Goal: Find specific page/section: Find specific page/section

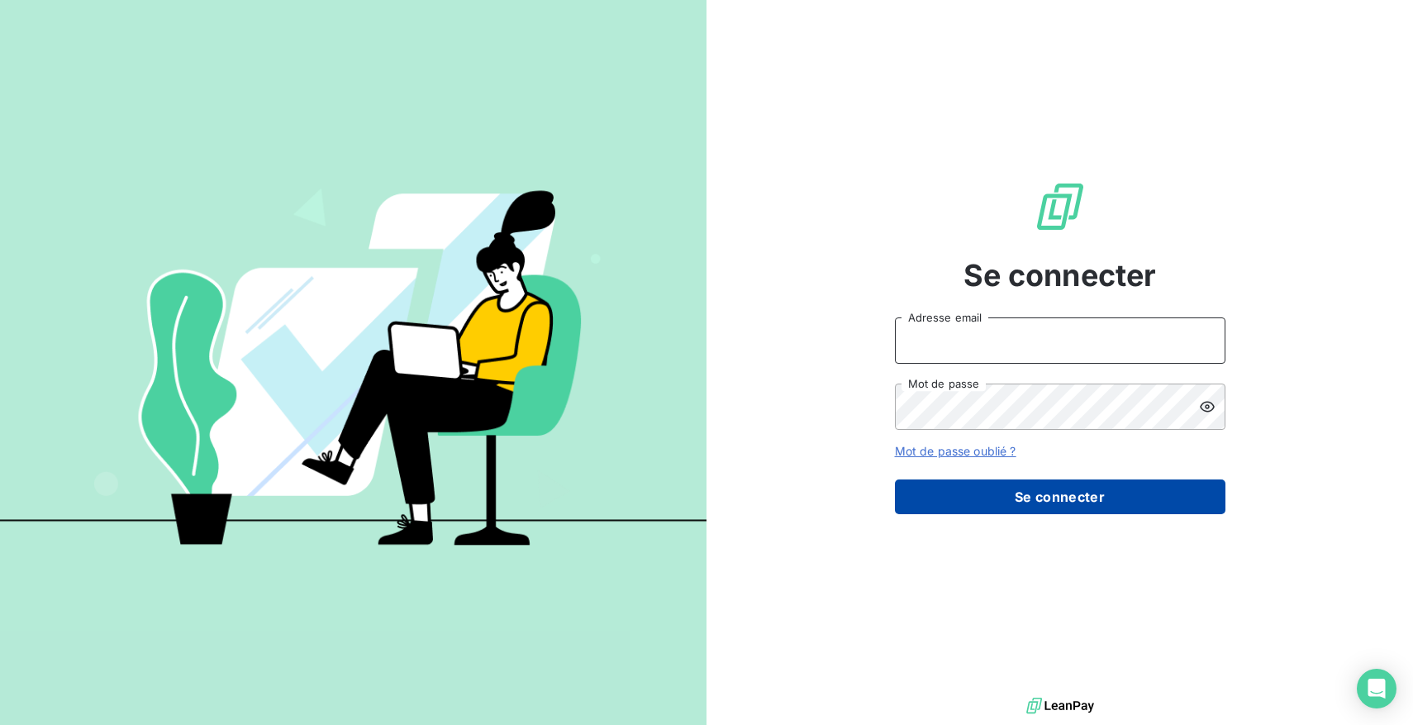
type input "[EMAIL_ADDRESS][DOMAIN_NAME]"
click at [995, 500] on button "Se connecter" at bounding box center [1060, 496] width 331 height 35
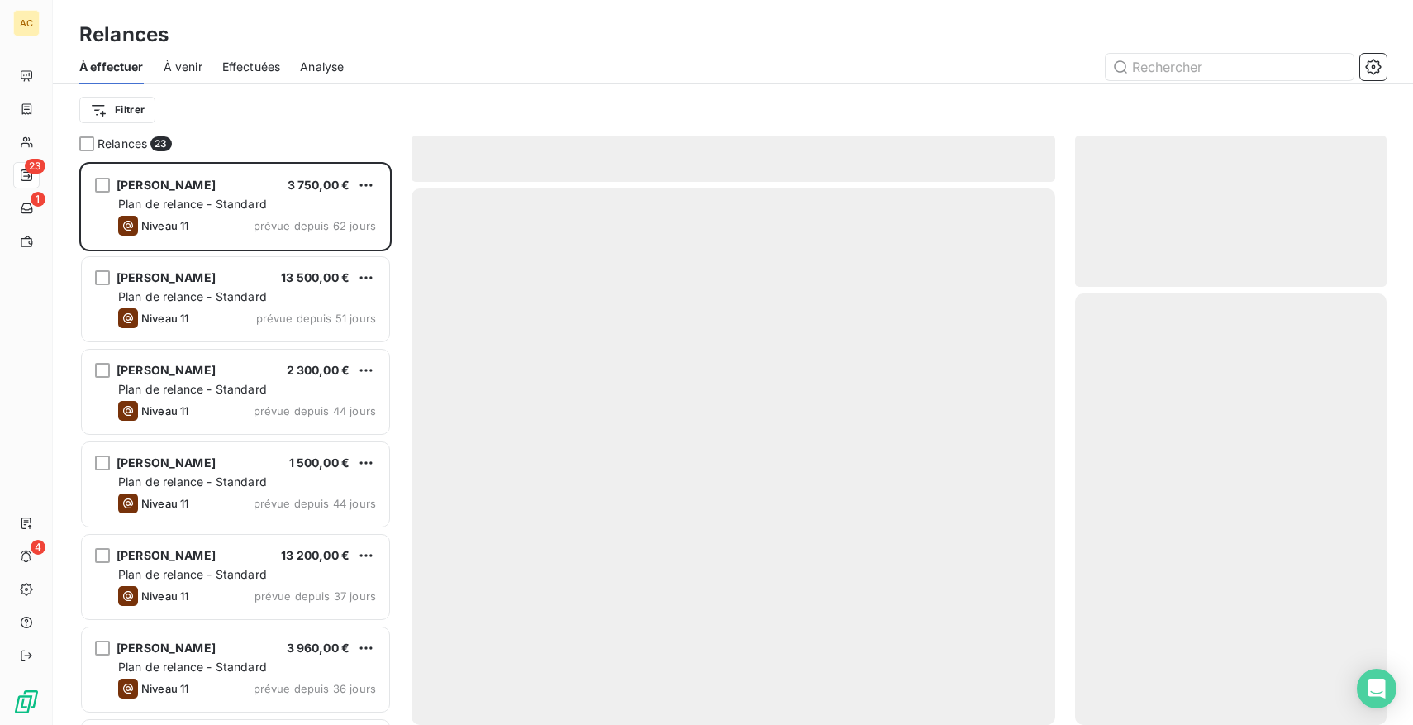
scroll to position [563, 312]
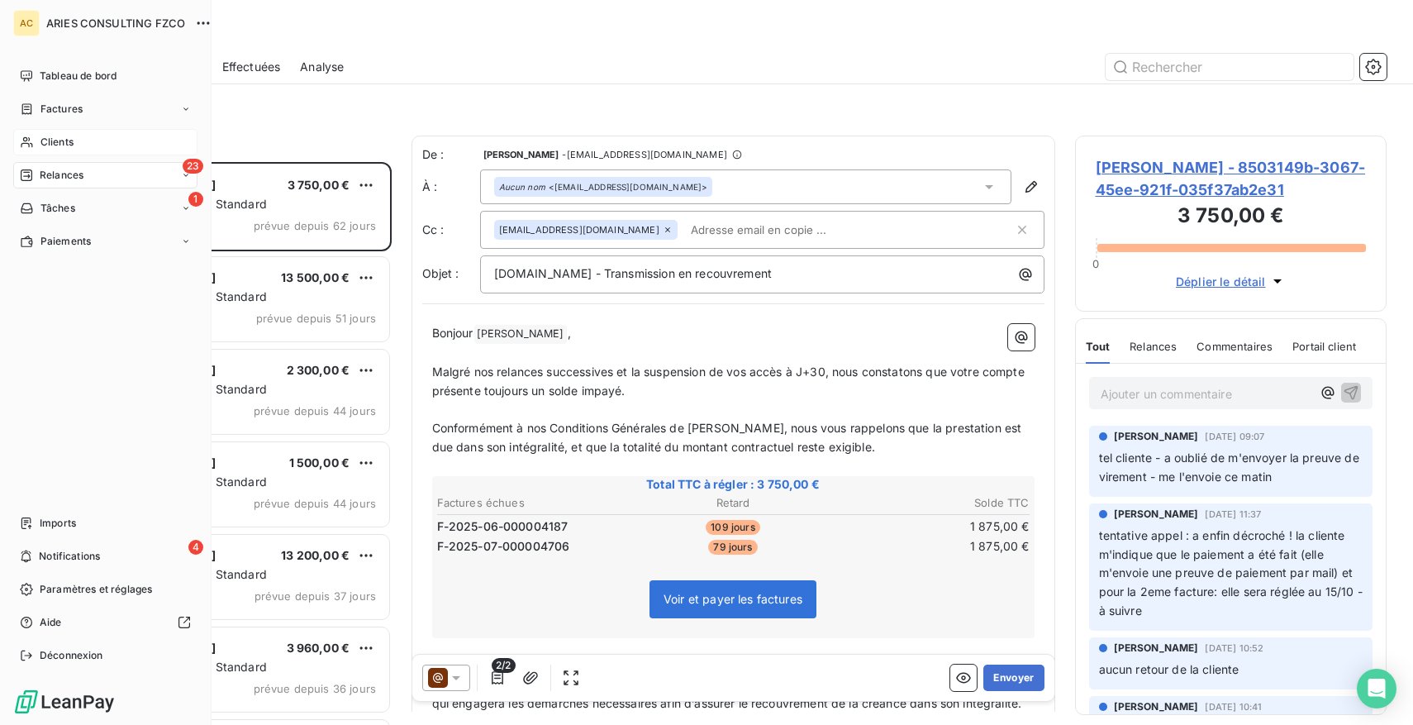
click at [47, 140] on span "Clients" at bounding box center [56, 142] width 33 height 15
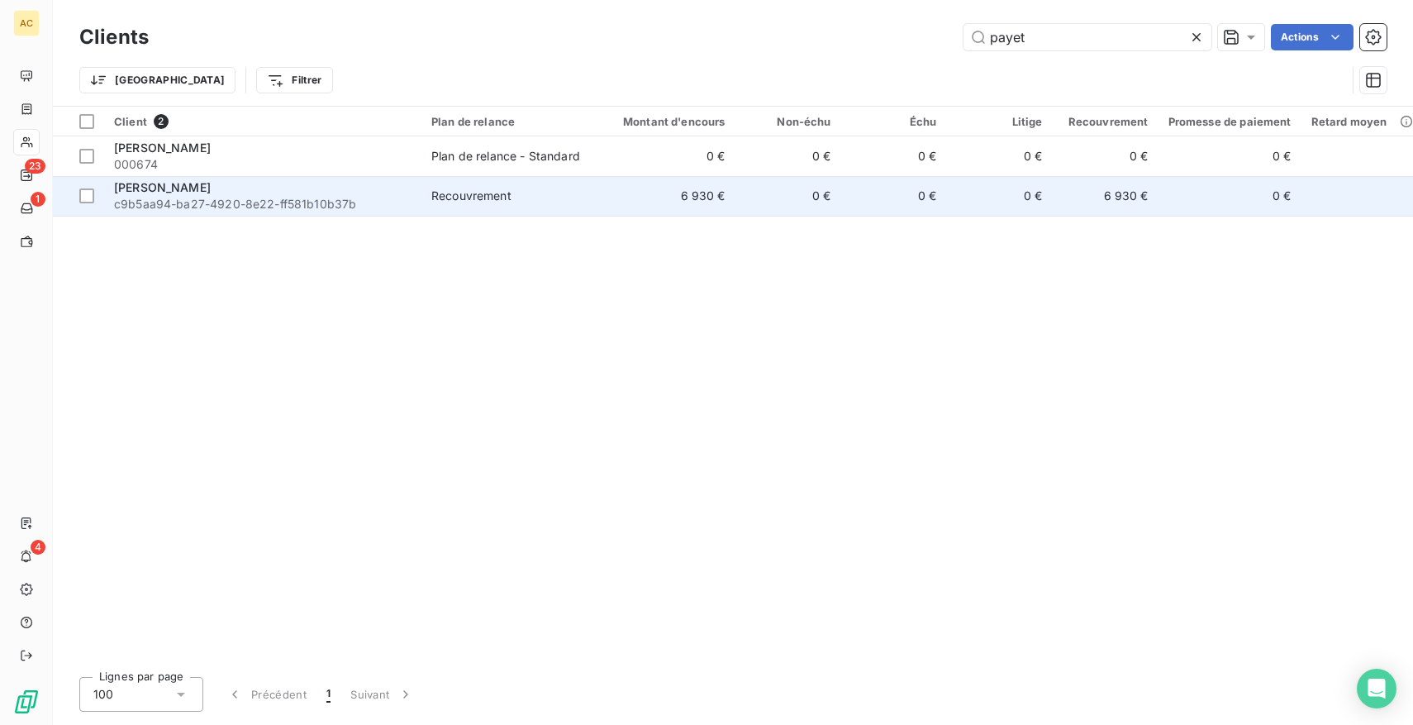
type input "payet"
click at [458, 200] on div "Recouvrement" at bounding box center [471, 196] width 80 height 17
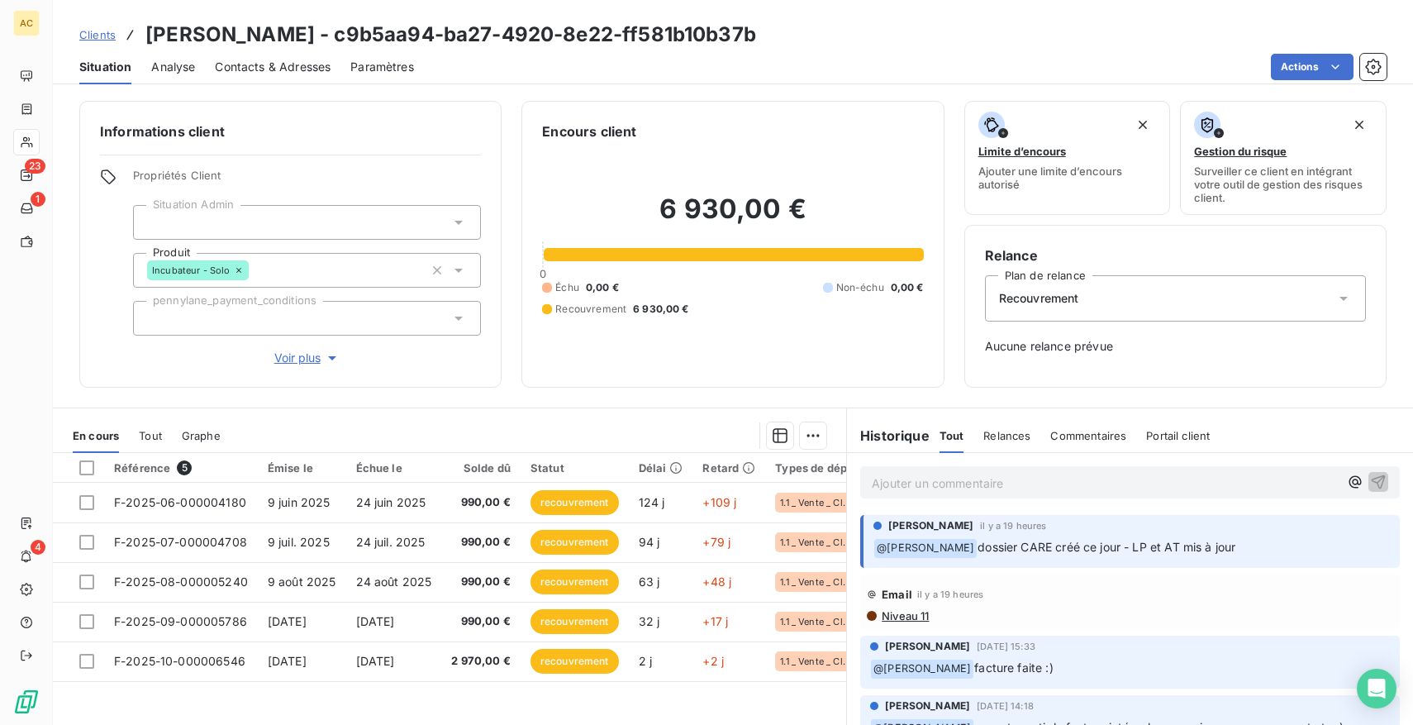
scroll to position [96, 0]
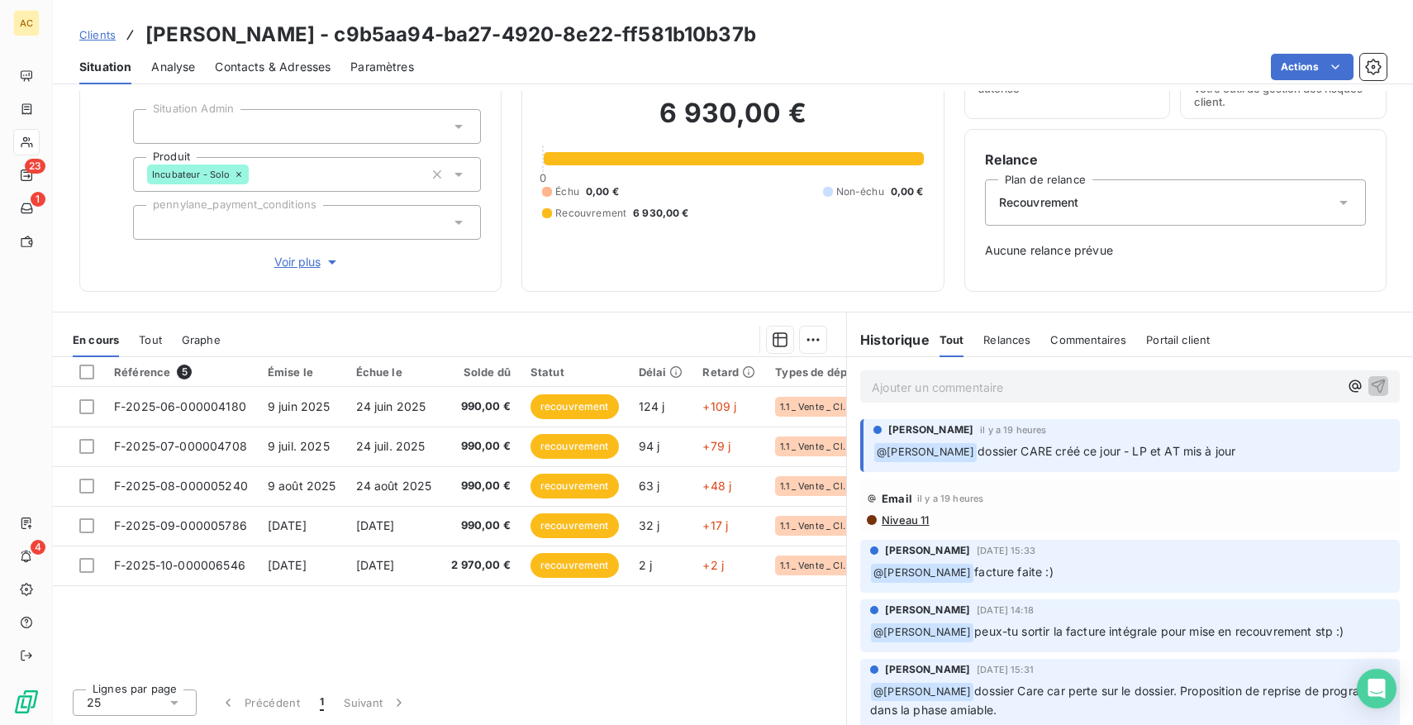
click at [148, 339] on span "Tout" at bounding box center [150, 339] width 23 height 13
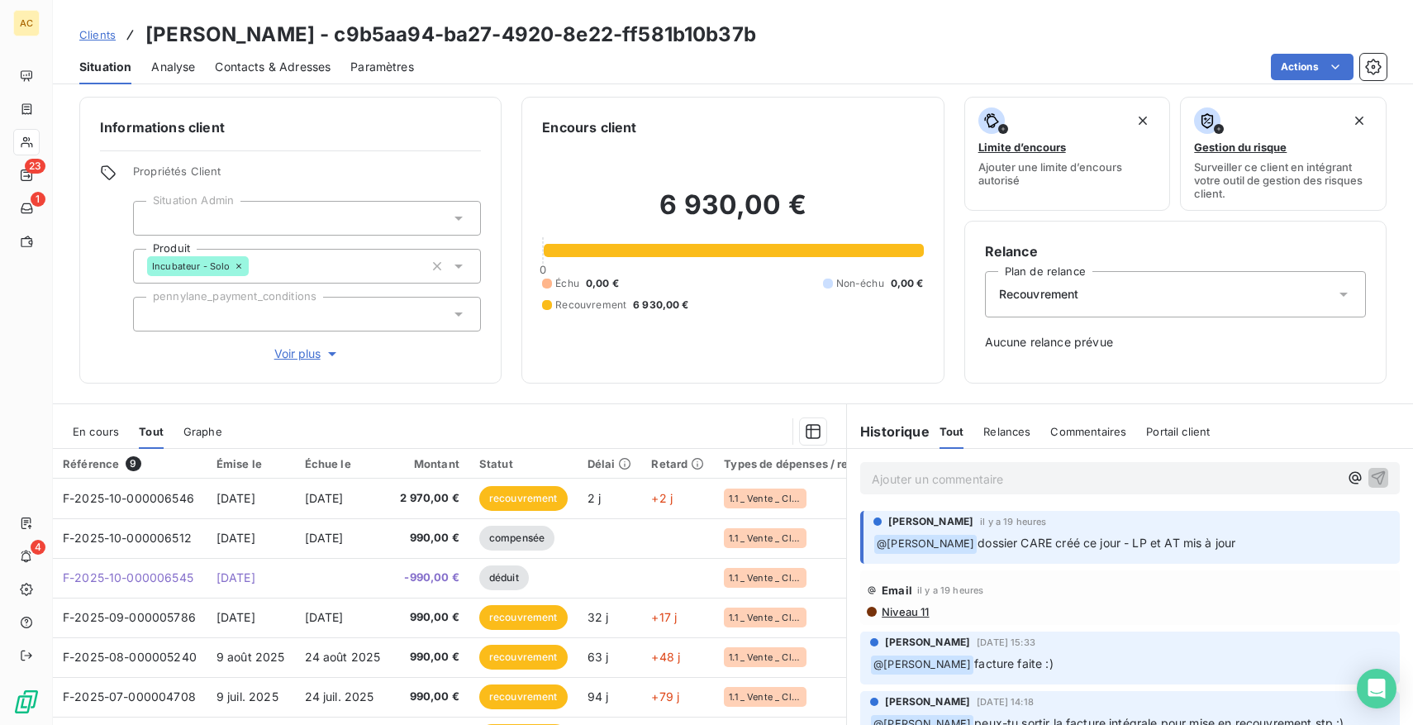
scroll to position [0, 0]
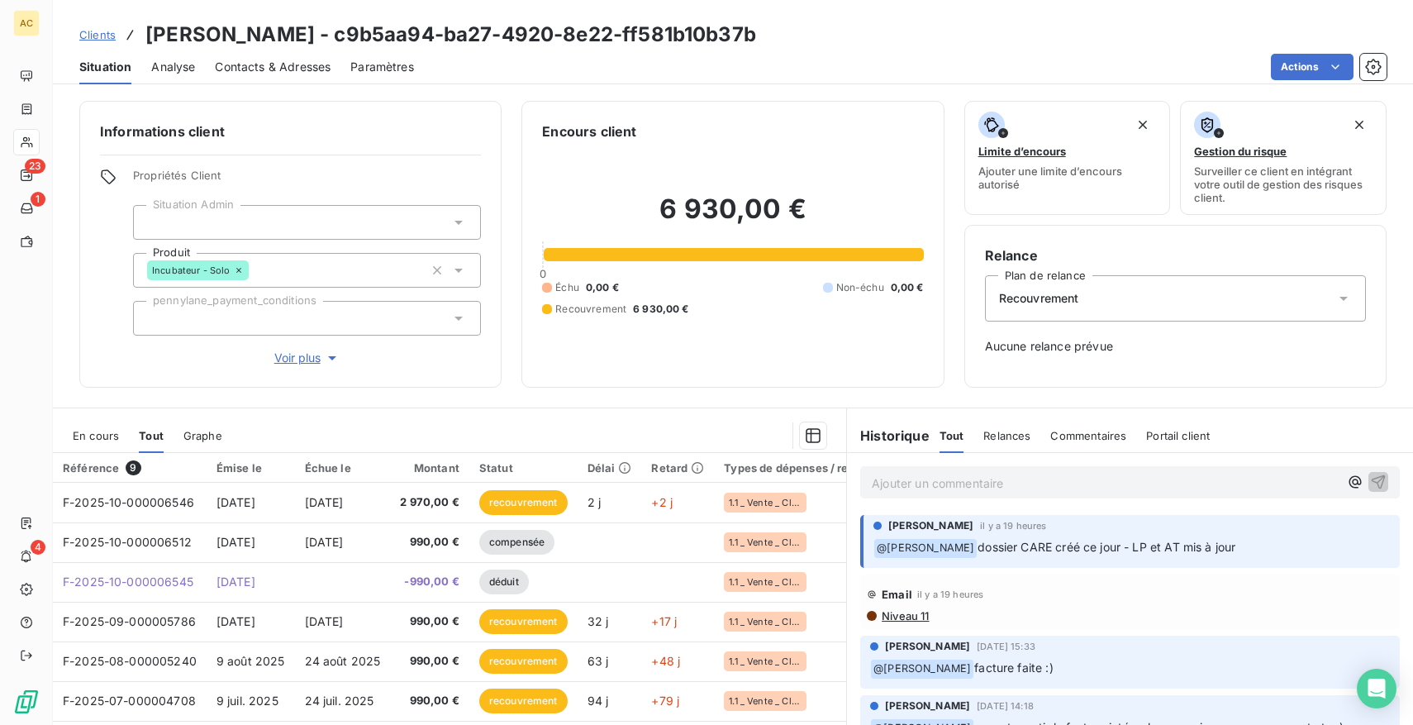
click at [298, 358] on span "Voir plus" at bounding box center [307, 358] width 66 height 17
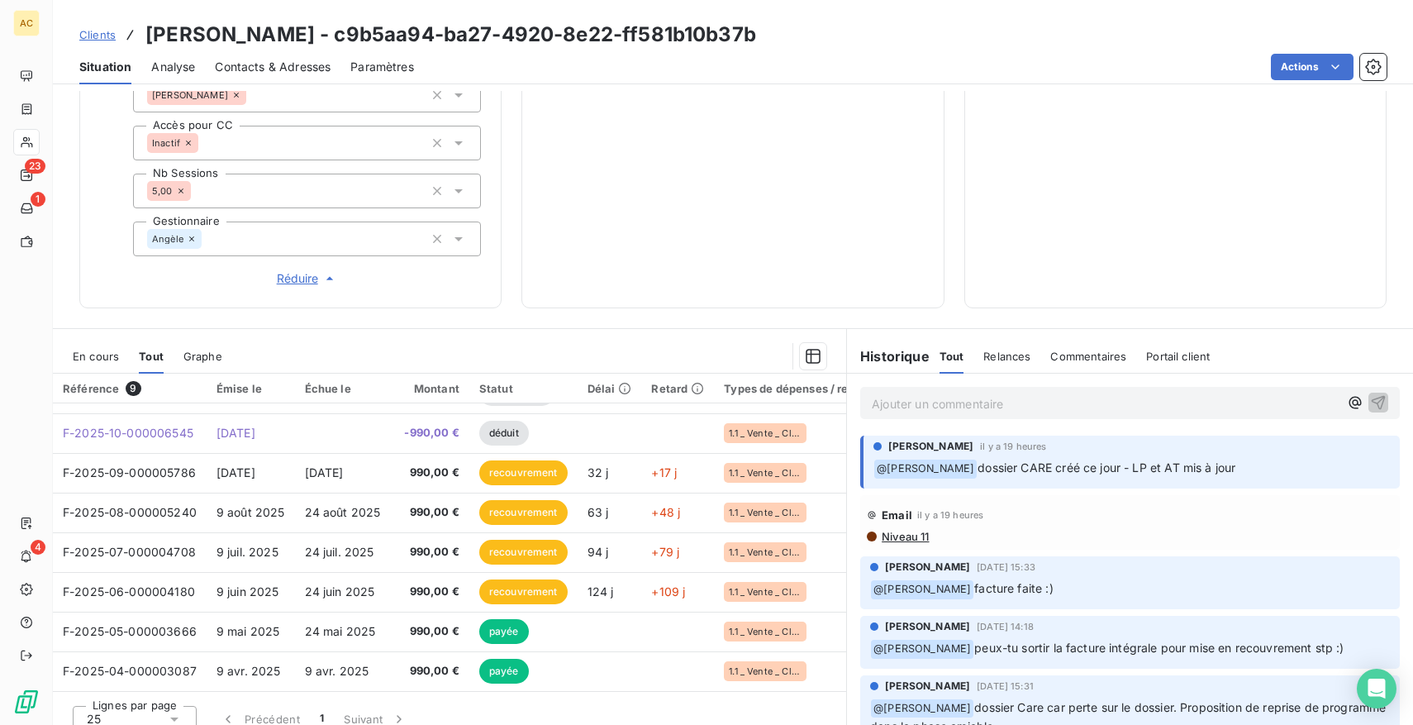
scroll to position [605, 0]
